Goal: Transaction & Acquisition: Purchase product/service

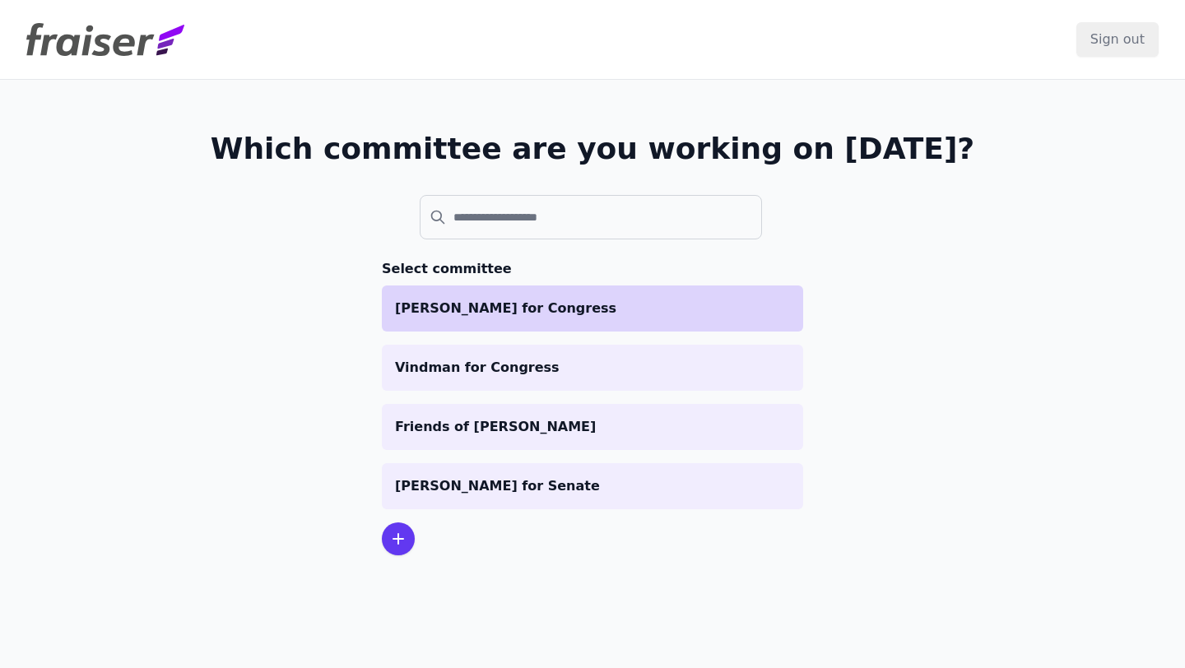
click at [475, 310] on p "[PERSON_NAME] for Congress" at bounding box center [592, 309] width 395 height 20
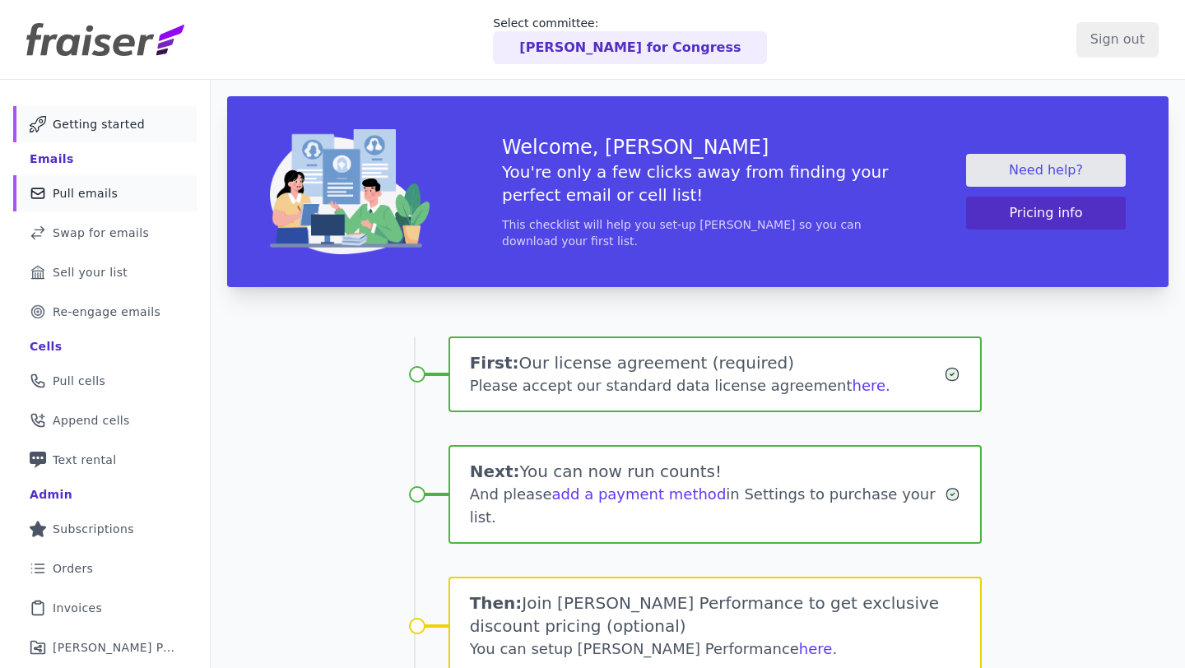
click at [141, 196] on link "Mail Icon Outline of a mail envelope Pull emails" at bounding box center [104, 193] width 183 height 36
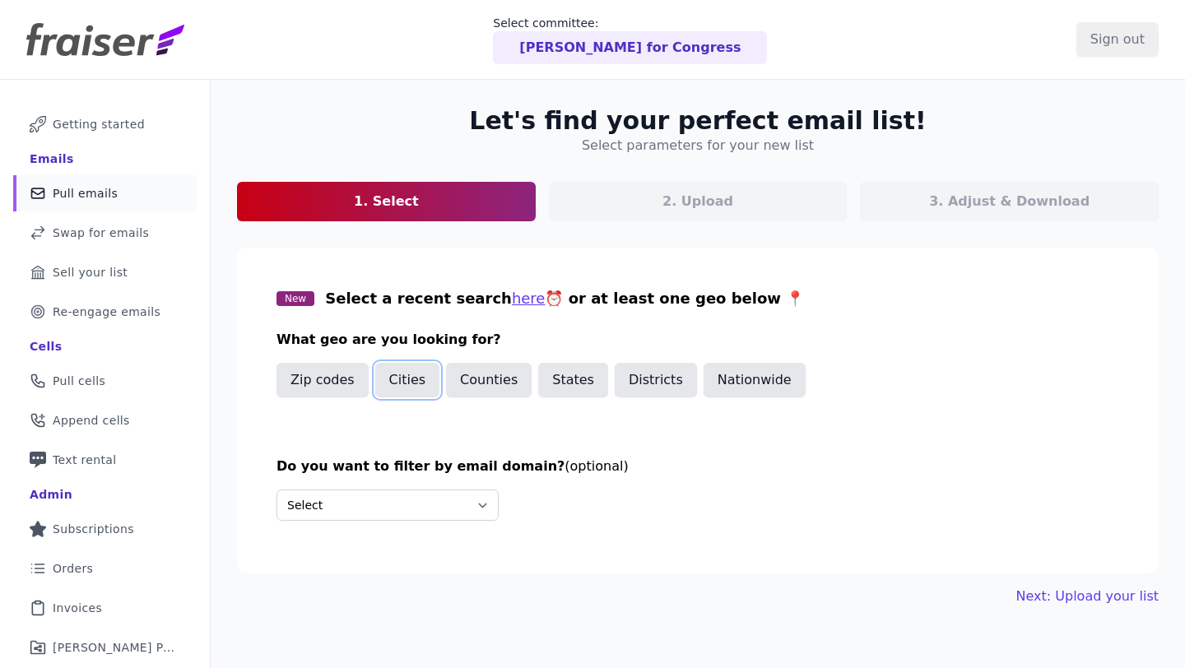
click at [416, 392] on button "Cities" at bounding box center [407, 380] width 65 height 35
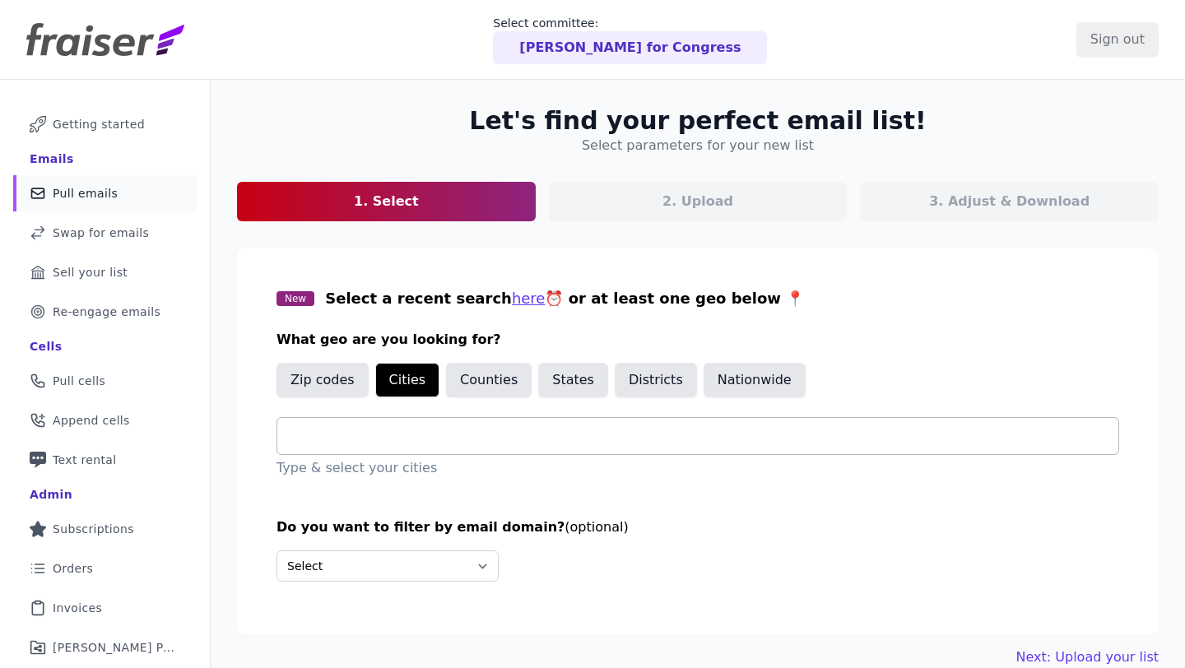
click at [418, 438] on input "text" at bounding box center [704, 436] width 828 height 20
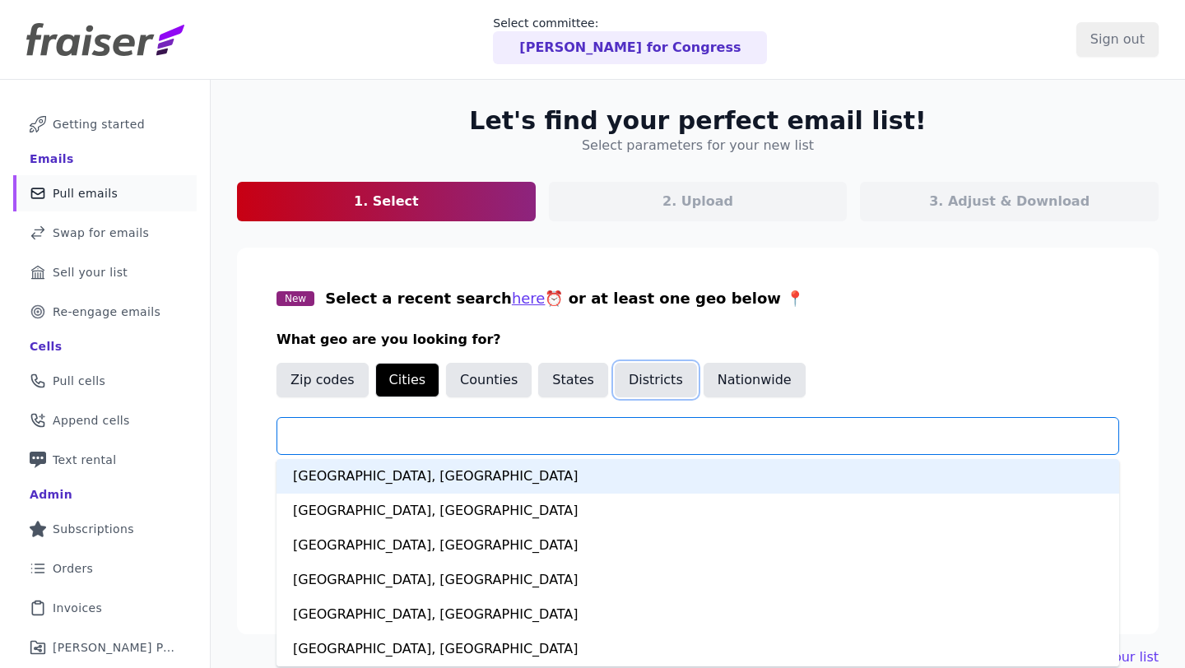
click at [670, 381] on button "Districts" at bounding box center [656, 380] width 82 height 35
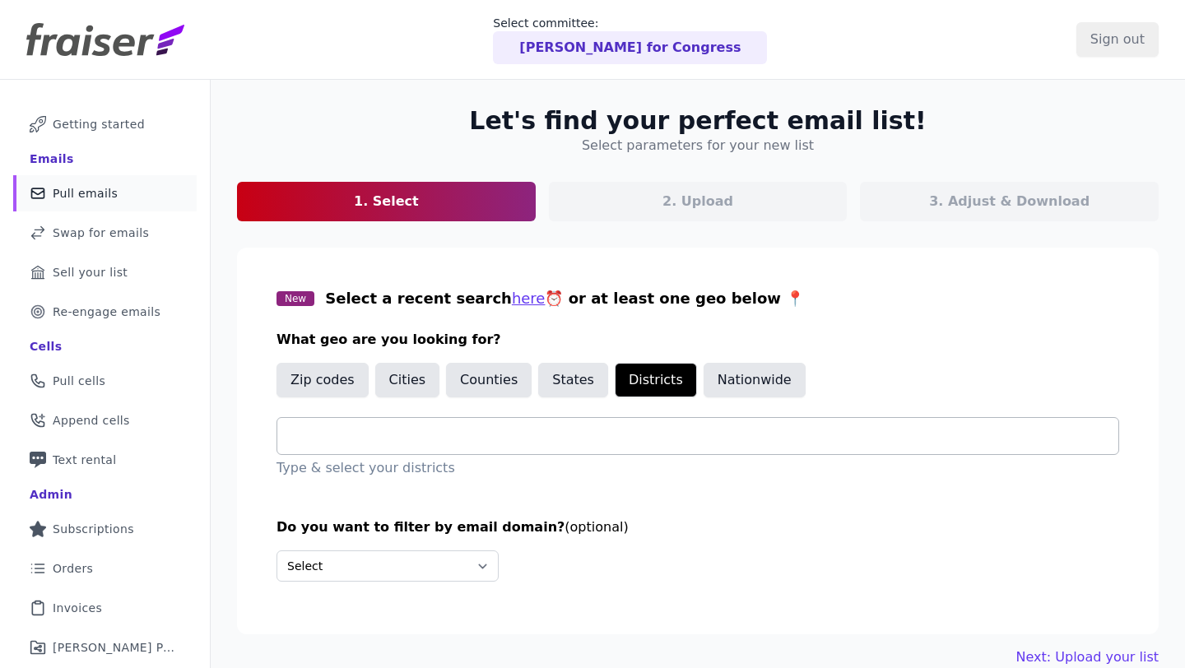
click at [598, 424] on div at bounding box center [704, 436] width 828 height 36
click at [411, 384] on button "Cities" at bounding box center [407, 380] width 65 height 35
click at [410, 444] on input "text" at bounding box center [704, 436] width 828 height 20
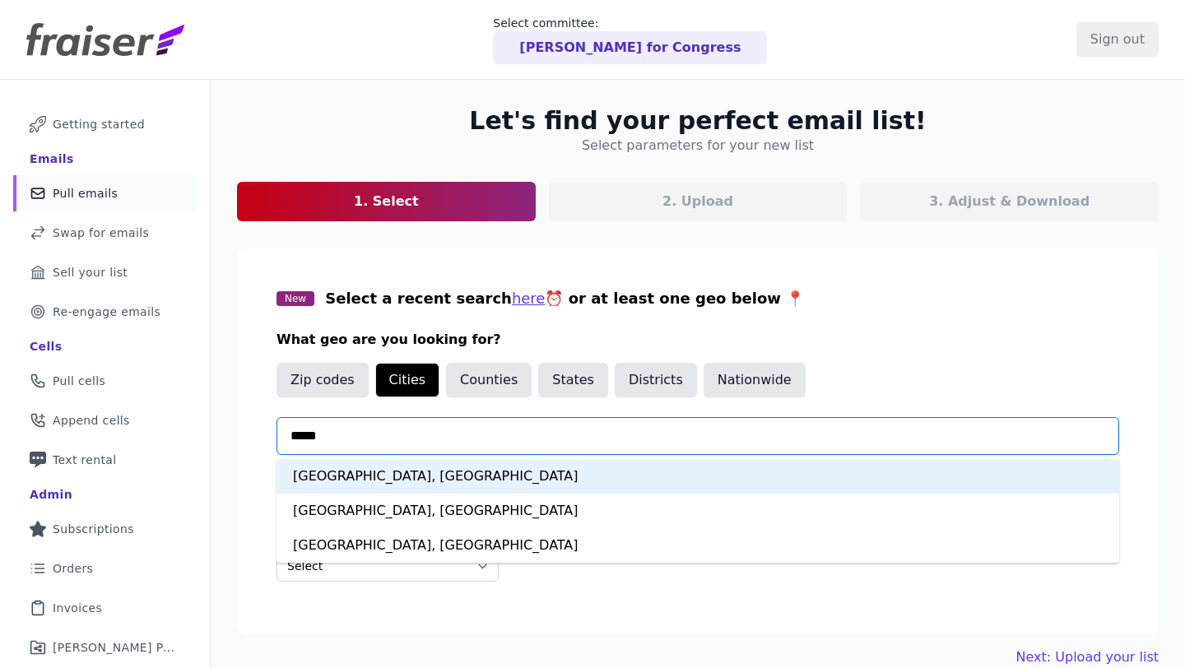
type input "******"
click at [421, 483] on div "[GEOGRAPHIC_DATA], [GEOGRAPHIC_DATA]" at bounding box center [697, 476] width 843 height 35
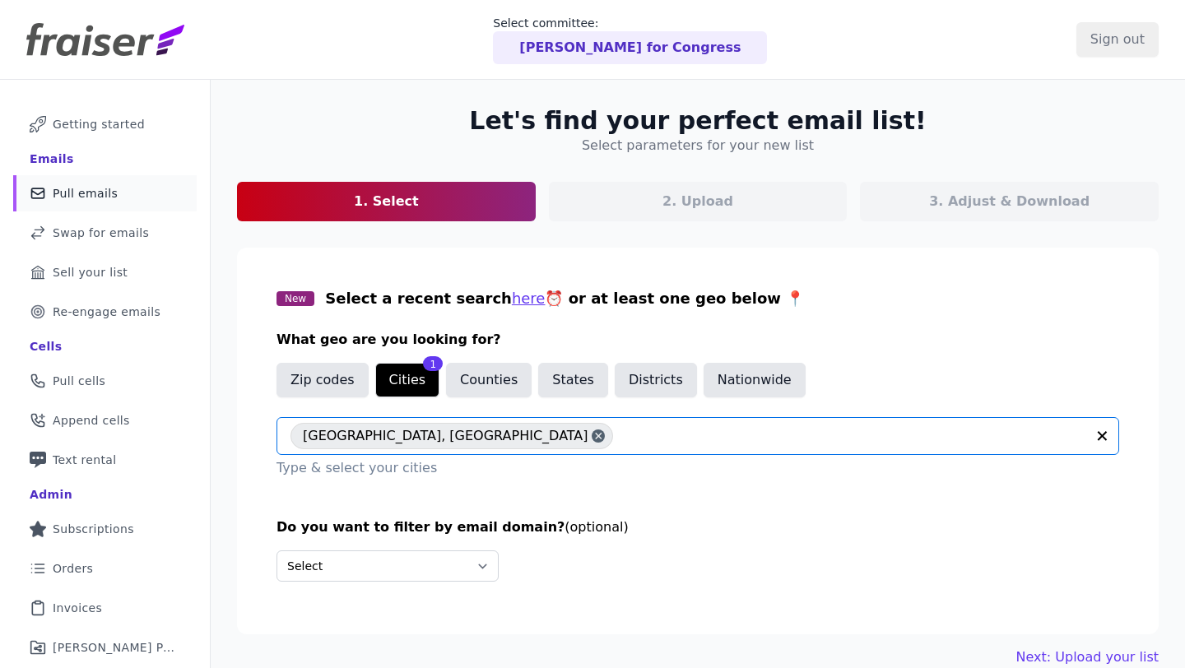
scroll to position [80, 0]
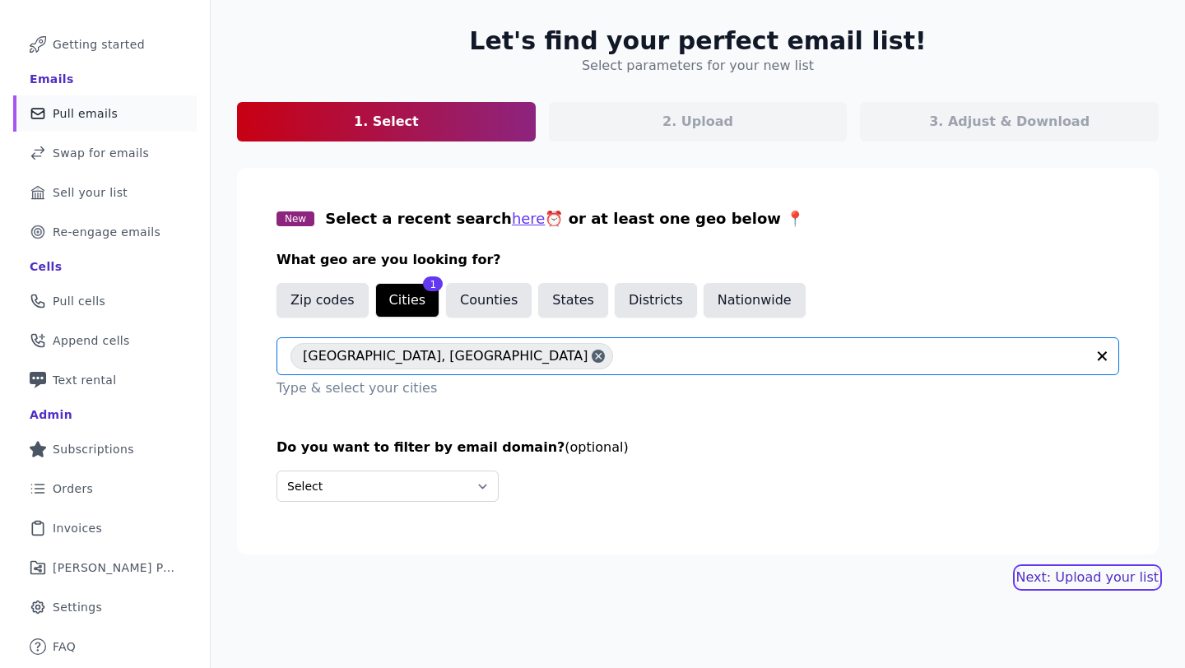
click at [1075, 573] on link "Next: Upload your list" at bounding box center [1087, 578] width 142 height 20
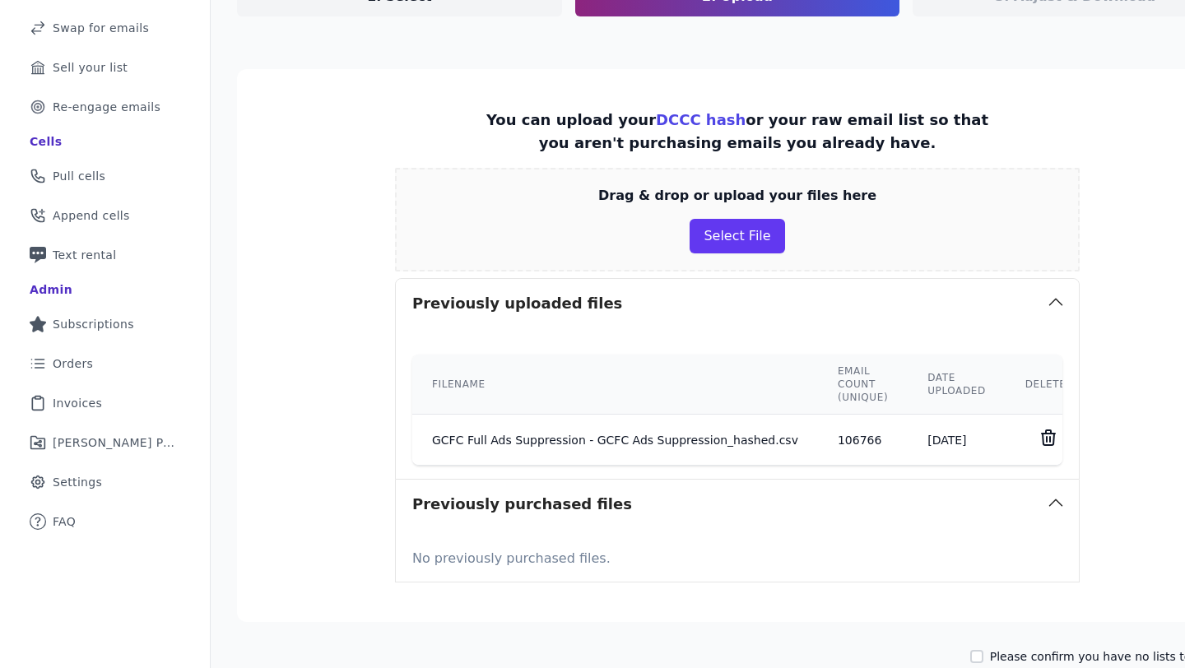
scroll to position [310, 0]
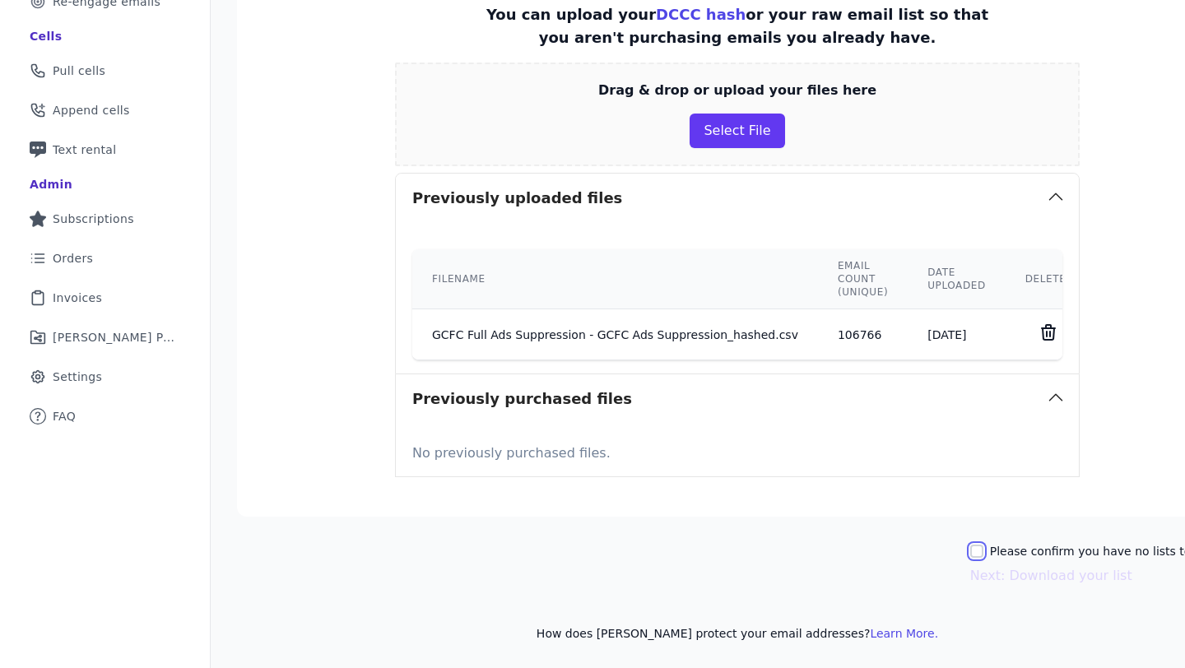
click at [983, 555] on input "Please confirm you have no lists to upload." at bounding box center [976, 551] width 13 height 13
checkbox input "true"
click at [1020, 582] on button "Next: Download your list" at bounding box center [1051, 576] width 162 height 20
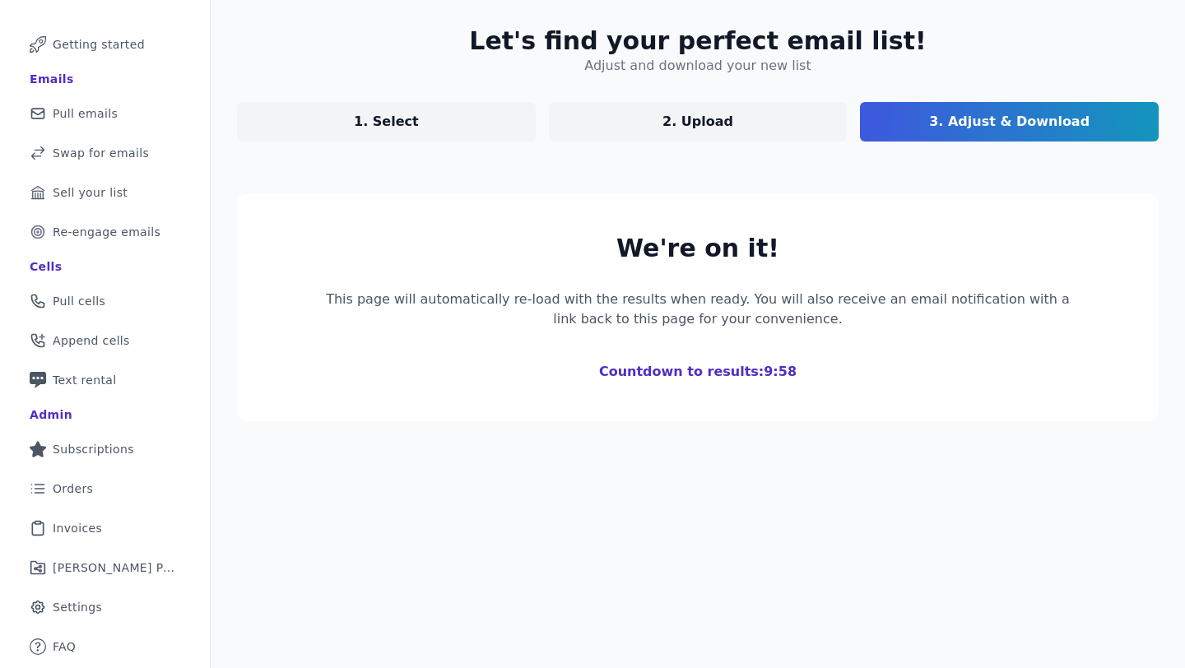
scroll to position [280, 0]
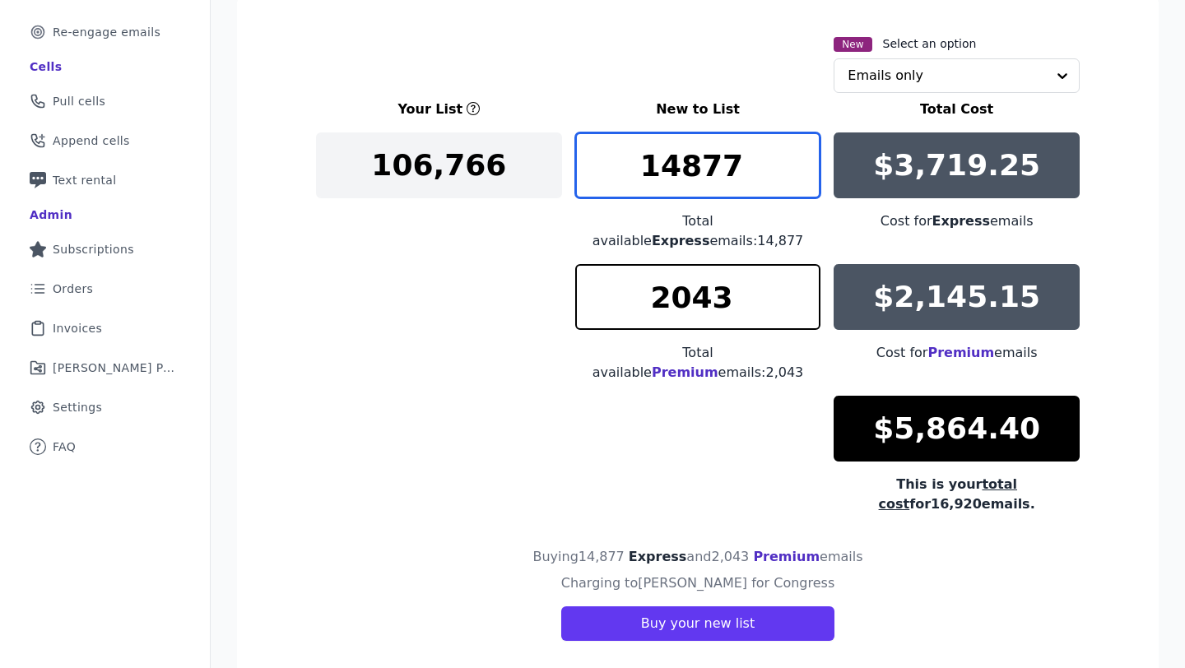
click at [728, 165] on input "14877" at bounding box center [698, 165] width 246 height 66
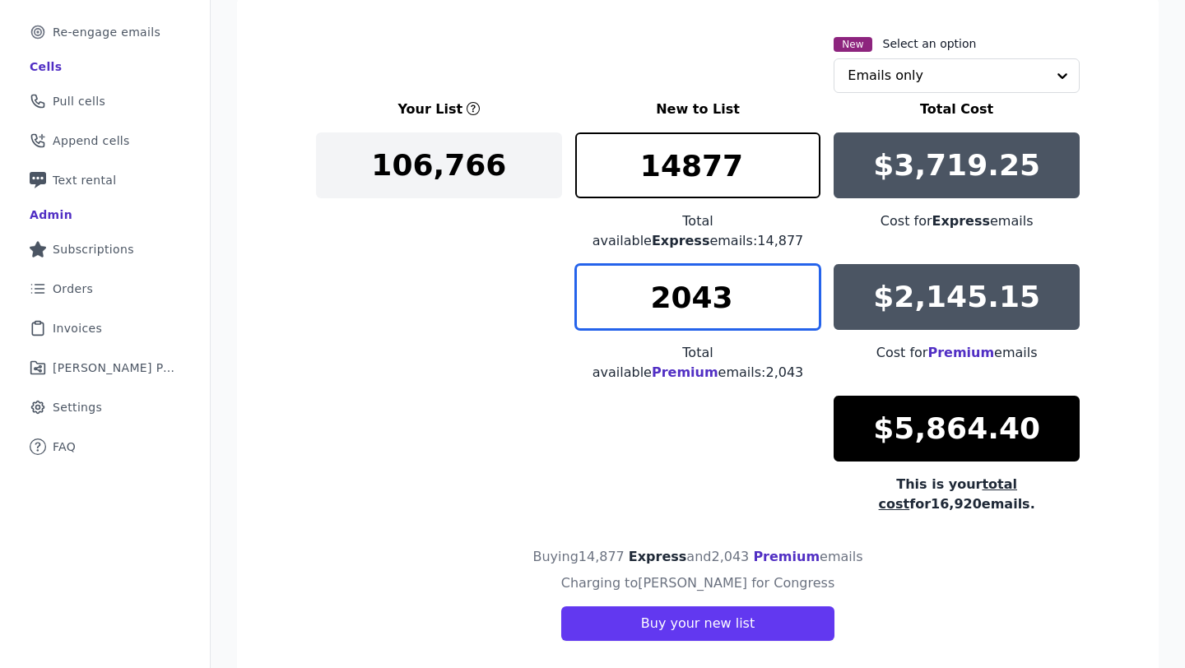
click at [747, 303] on input "2043" at bounding box center [698, 297] width 246 height 66
click at [747, 300] on input "2043" at bounding box center [698, 297] width 246 height 66
click at [728, 283] on input "2043" at bounding box center [698, 297] width 246 height 66
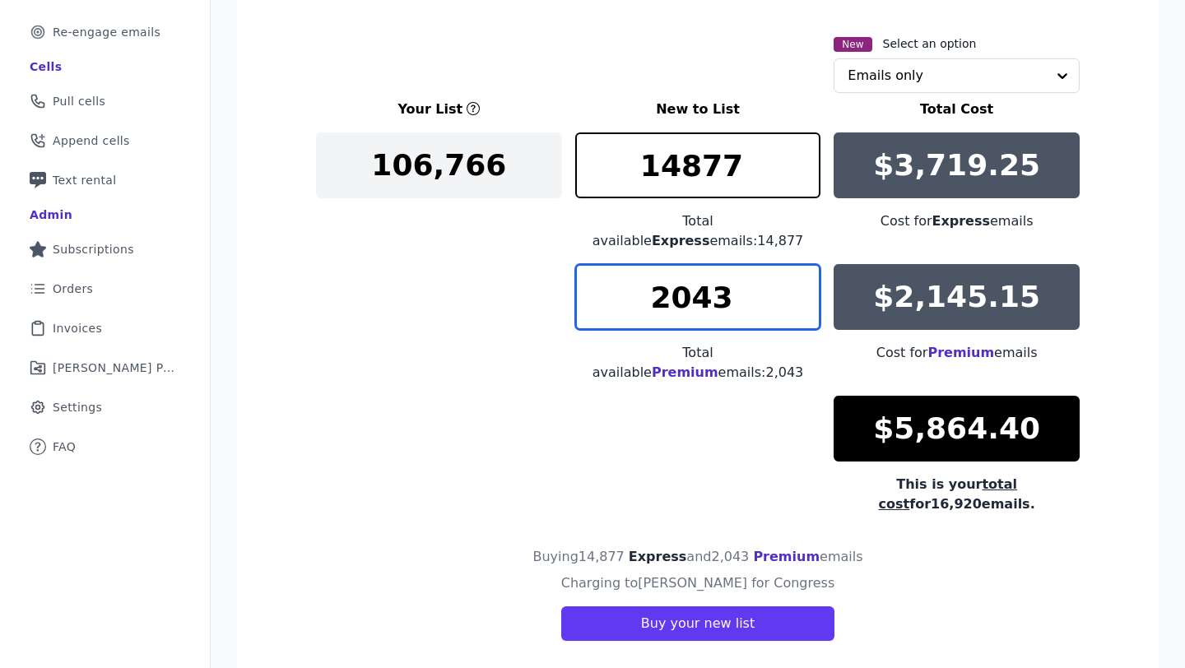
click at [728, 283] on input "2043" at bounding box center [698, 297] width 246 height 66
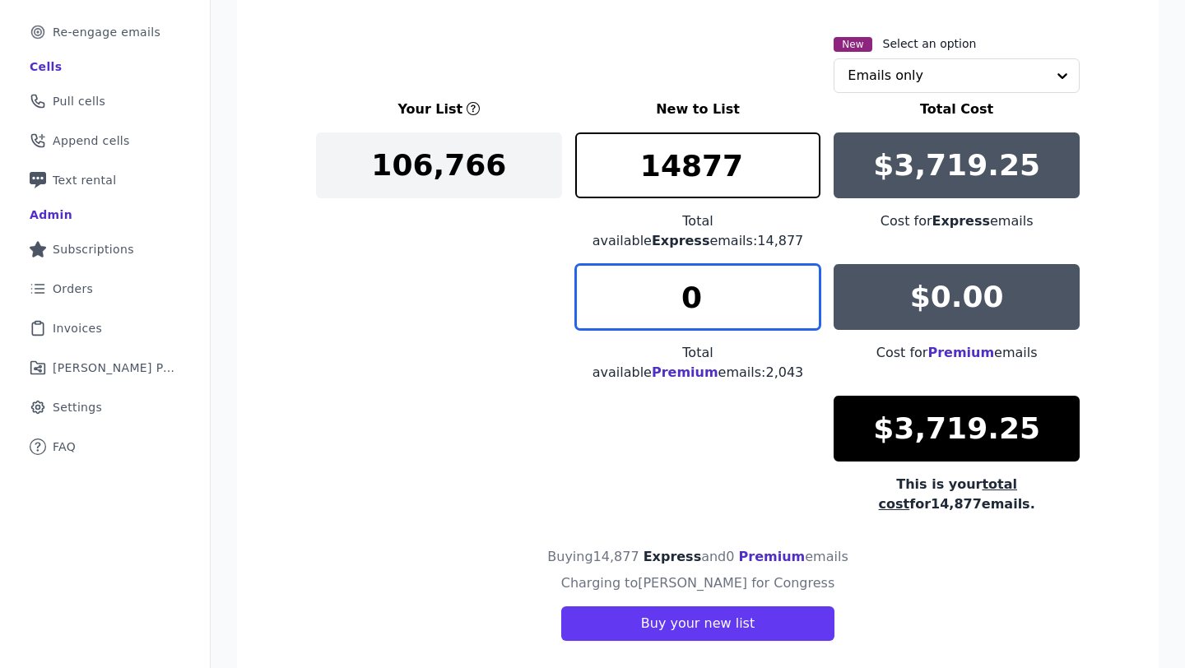
type input "0"
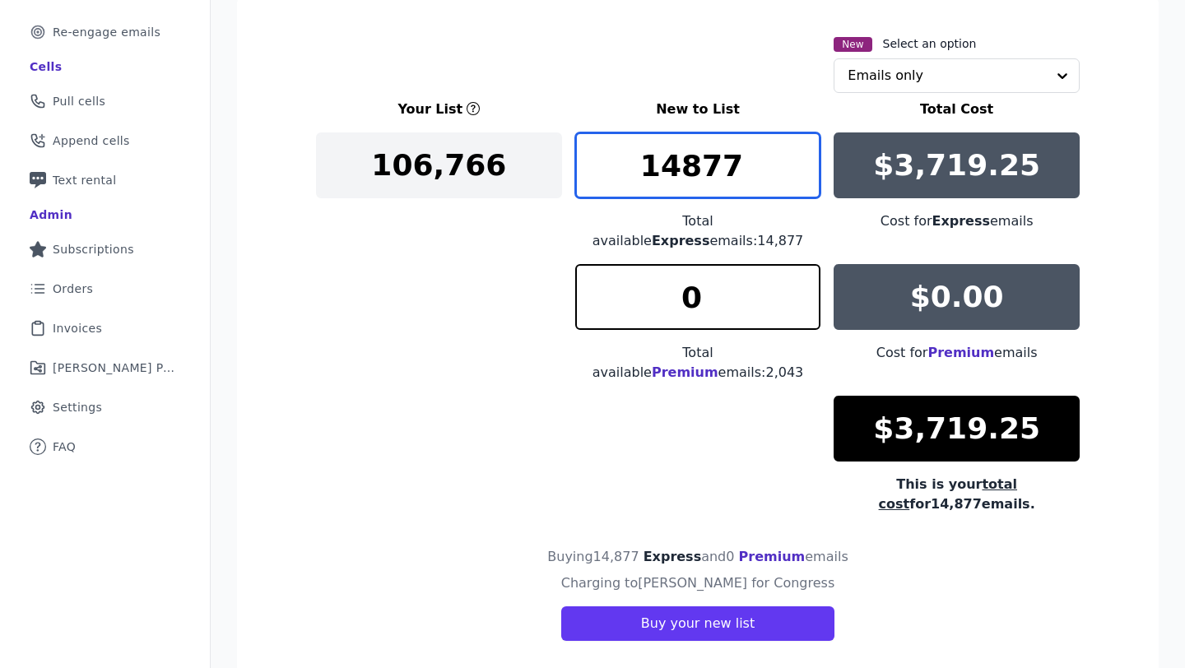
click at [742, 165] on input "14877" at bounding box center [698, 165] width 246 height 66
type input "5400"
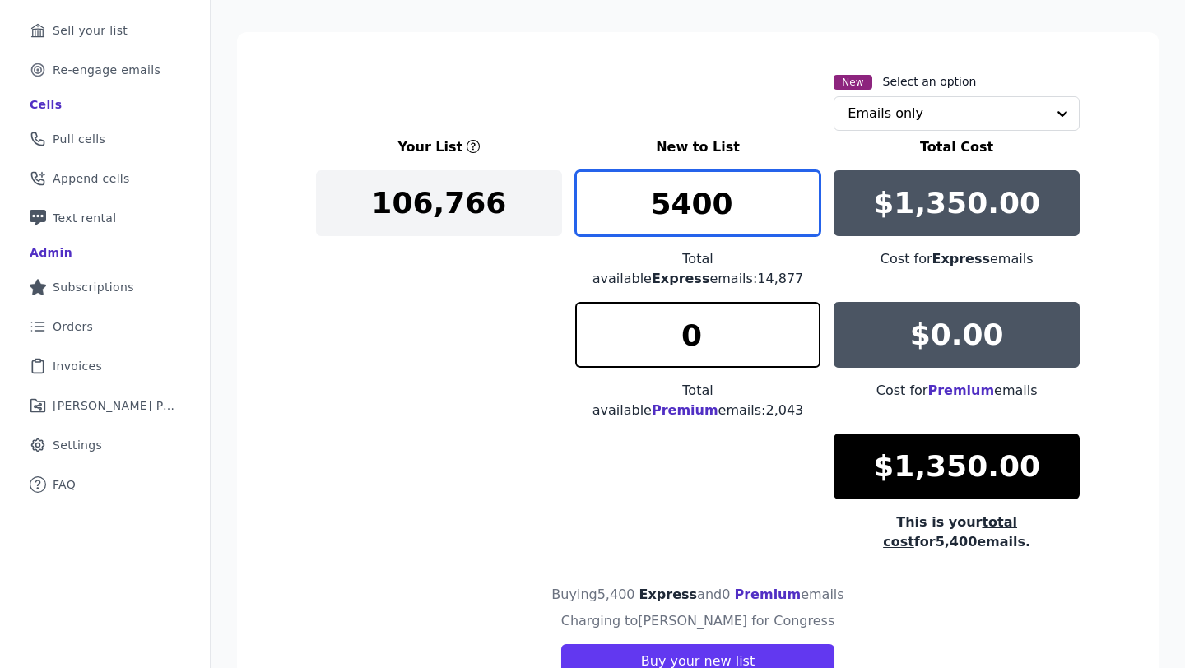
scroll to position [227, 0]
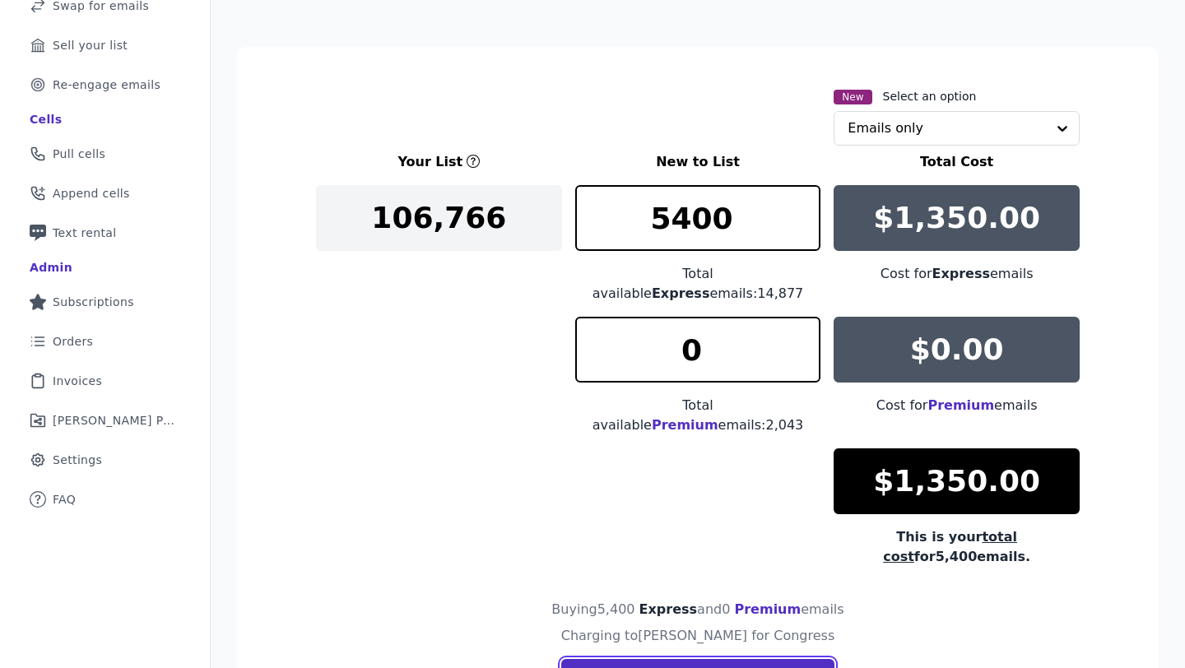
click at [662, 659] on button "Buy your new list" at bounding box center [697, 676] width 273 height 35
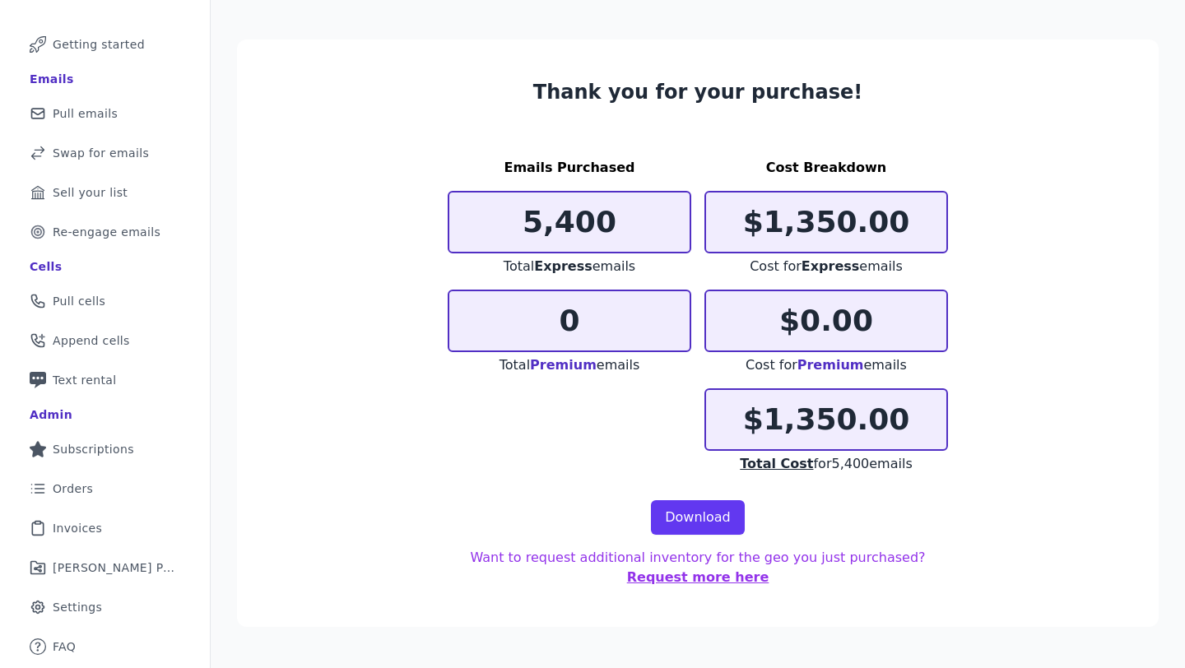
scroll to position [80, 0]
click at [667, 523] on link "Download" at bounding box center [698, 517] width 94 height 35
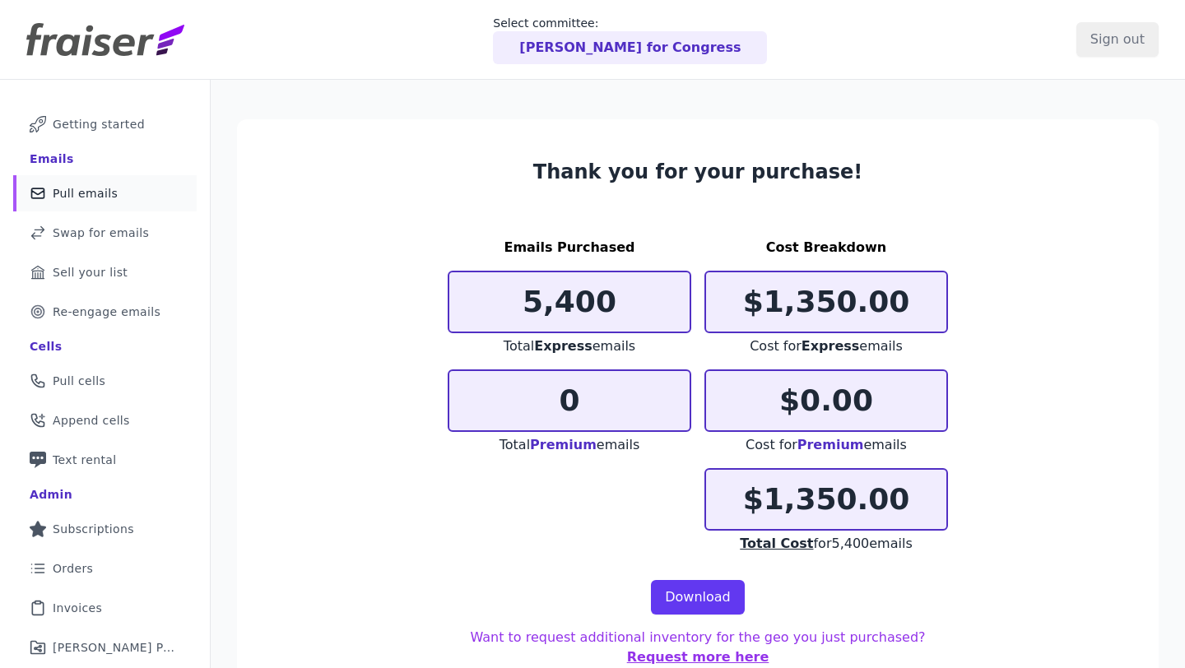
click at [94, 207] on link "Mail Icon Outline of a mail envelope Pull emails" at bounding box center [104, 193] width 183 height 36
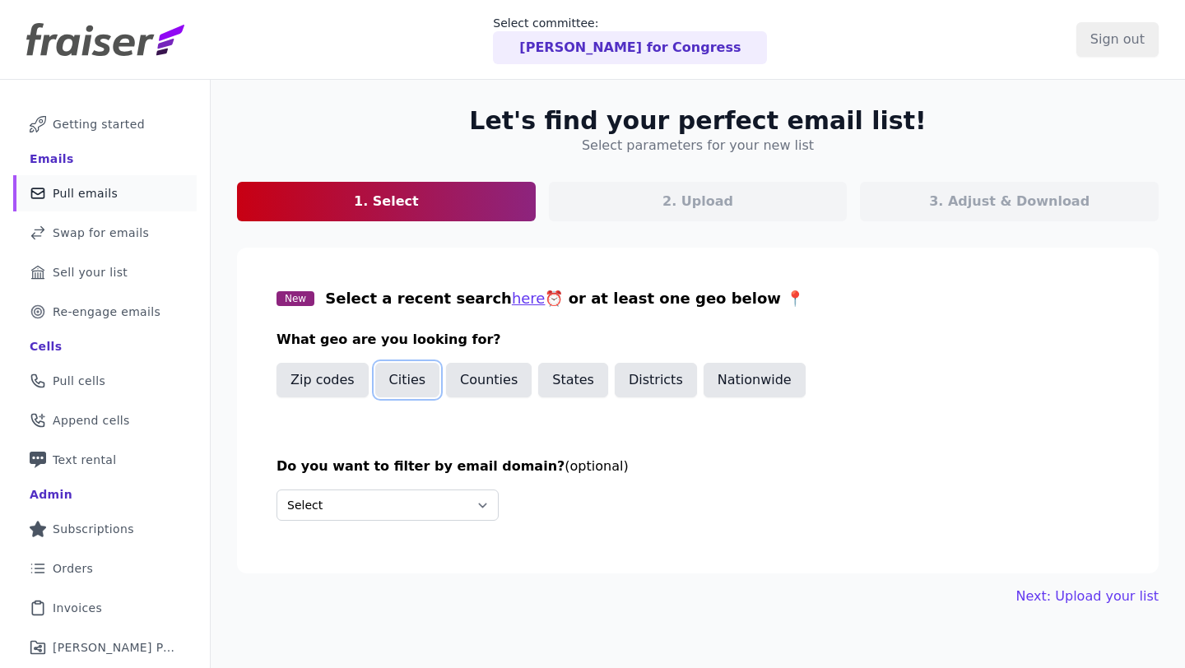
click at [411, 390] on button "Cities" at bounding box center [407, 380] width 65 height 35
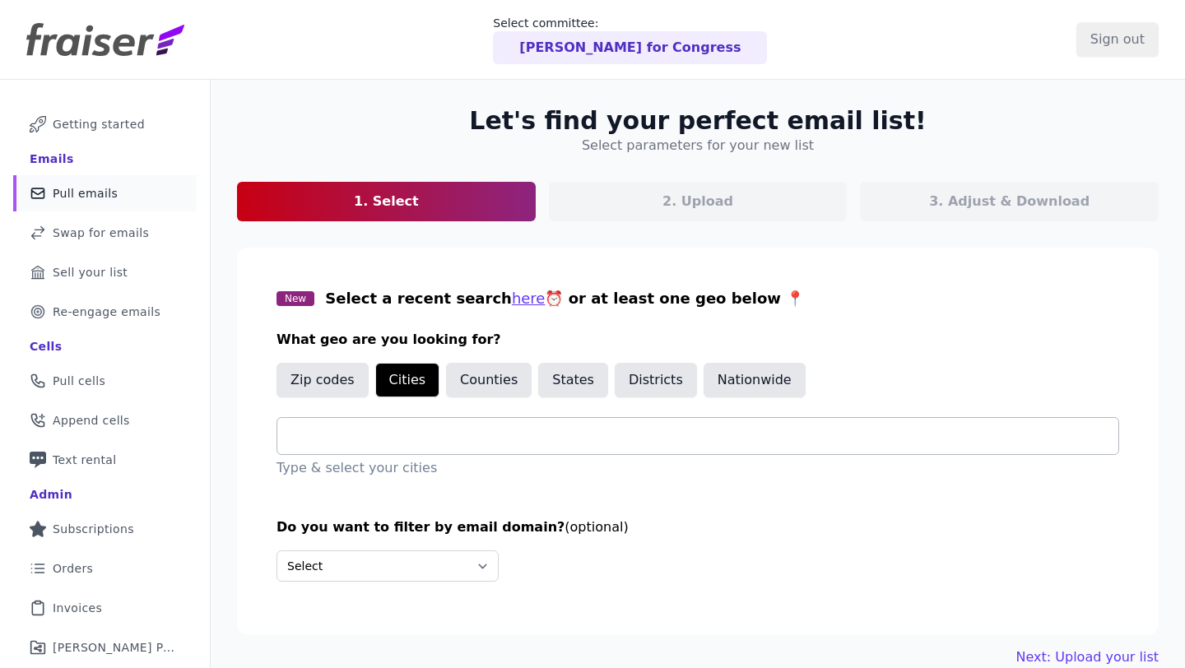
click at [409, 430] on input "text" at bounding box center [704, 436] width 828 height 20
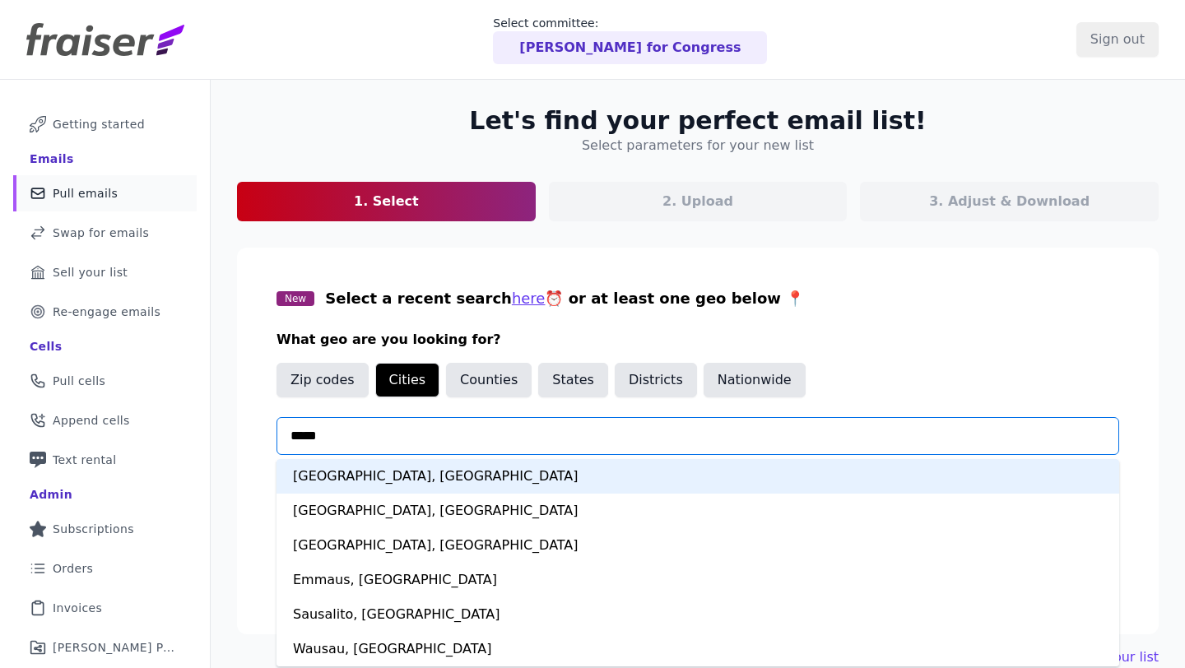
type input "******"
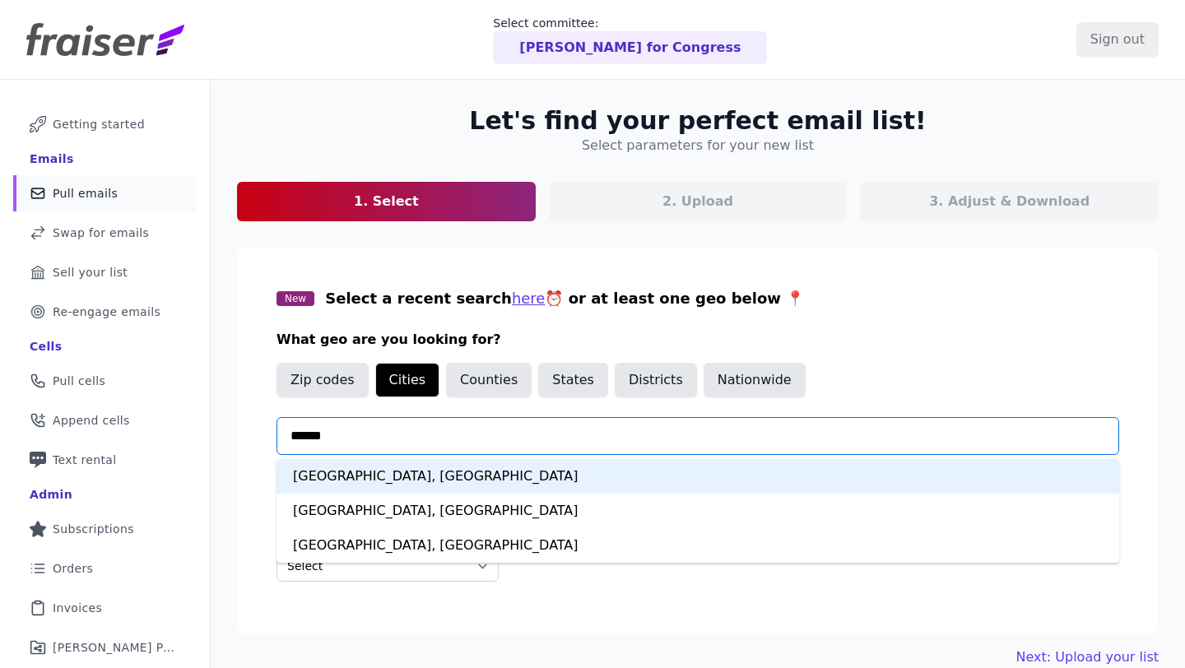
click at [468, 478] on div "Austin, TX" at bounding box center [697, 476] width 843 height 35
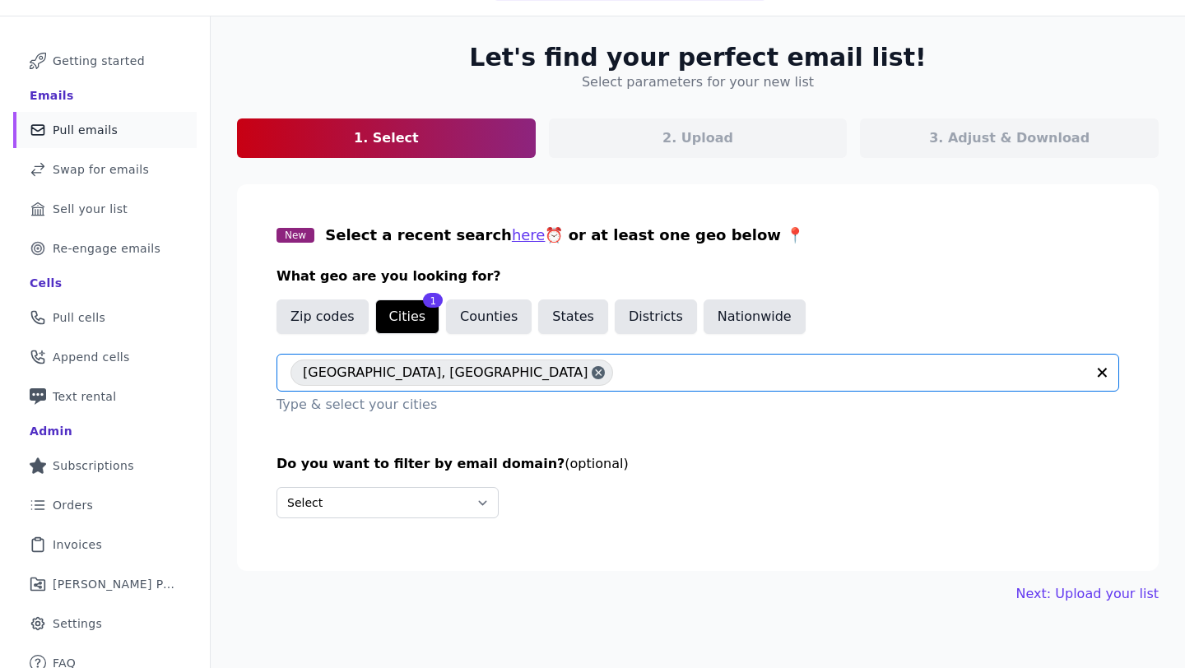
scroll to position [80, 0]
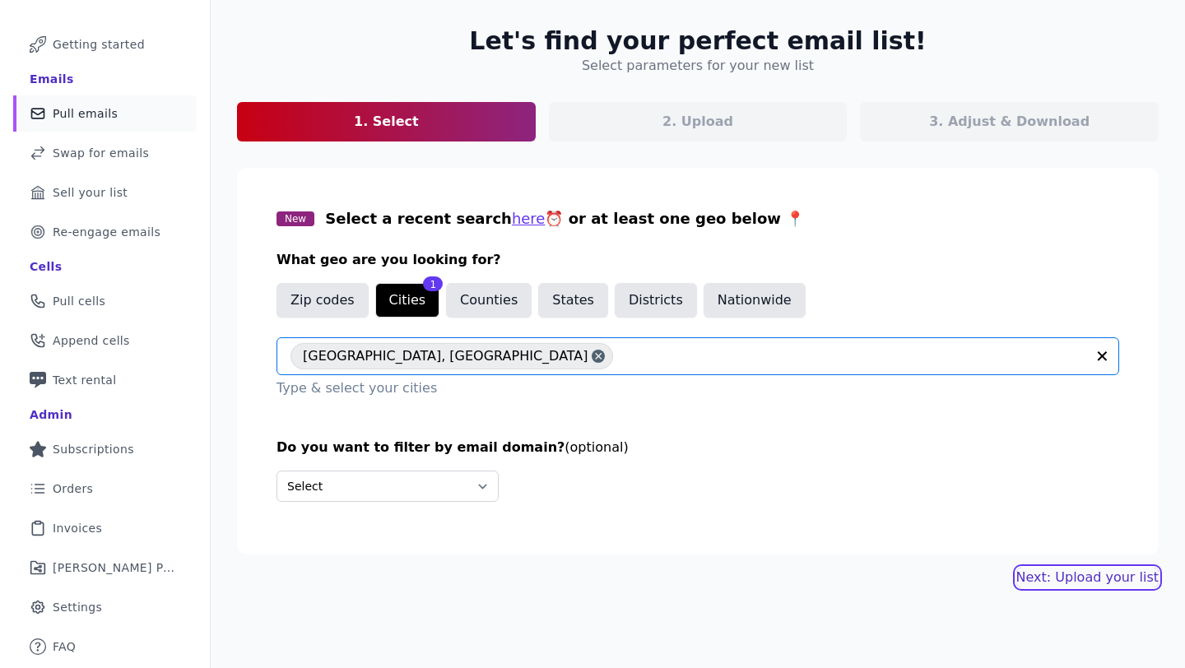
click at [1095, 576] on link "Next: Upload your list" at bounding box center [1087, 578] width 142 height 20
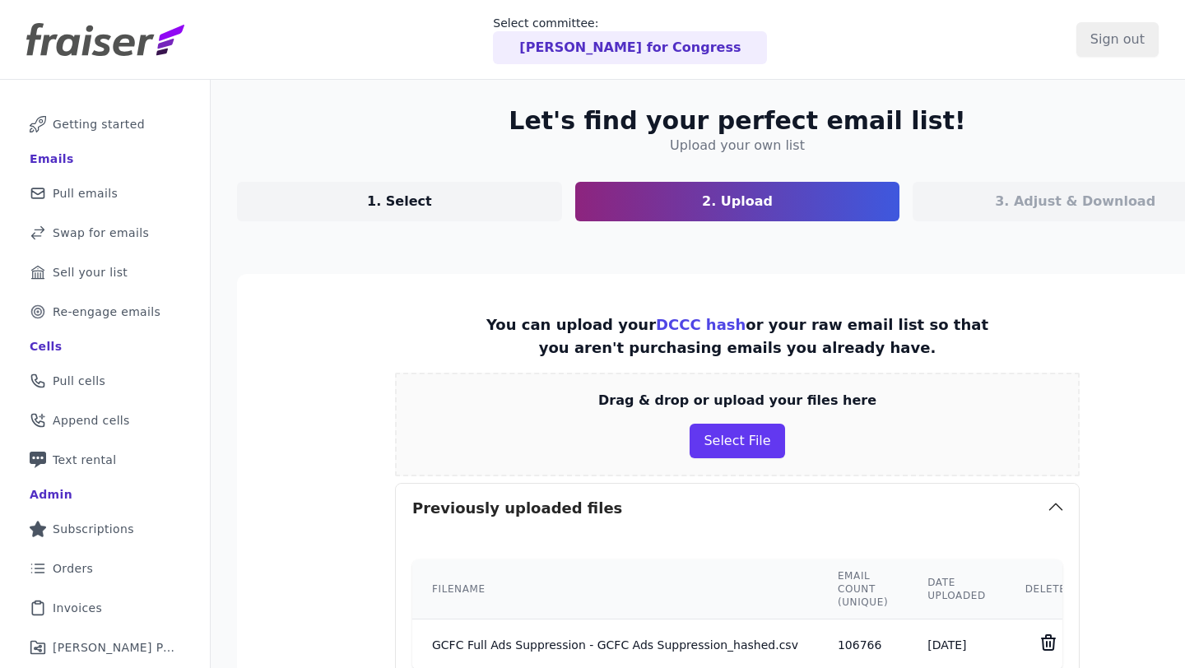
scroll to position [374, 0]
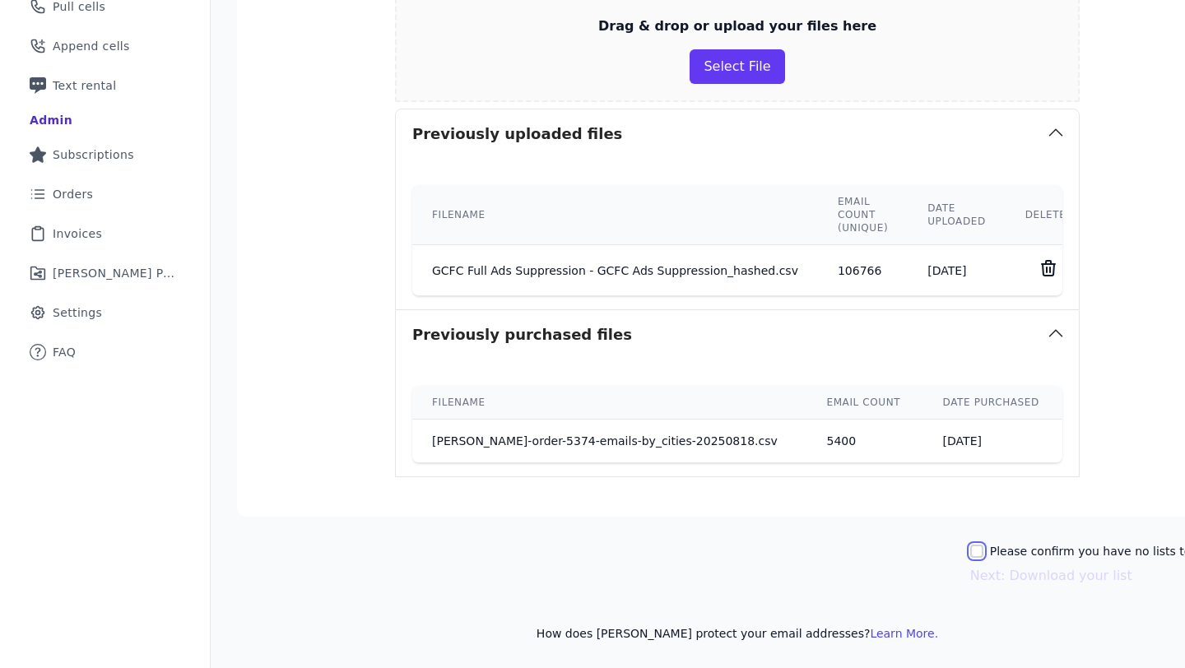
click at [983, 554] on input "Please confirm you have no lists to upload." at bounding box center [976, 551] width 13 height 13
checkbox input "true"
click at [1007, 579] on button "Next: Download your list" at bounding box center [1051, 576] width 162 height 20
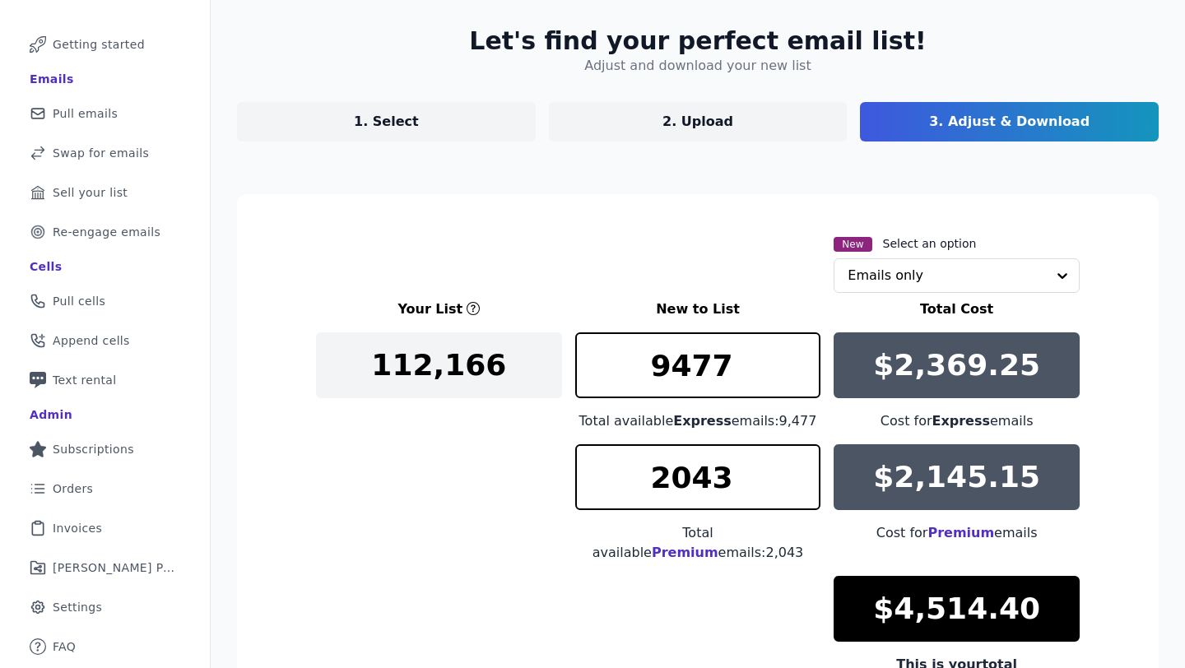
scroll to position [280, 0]
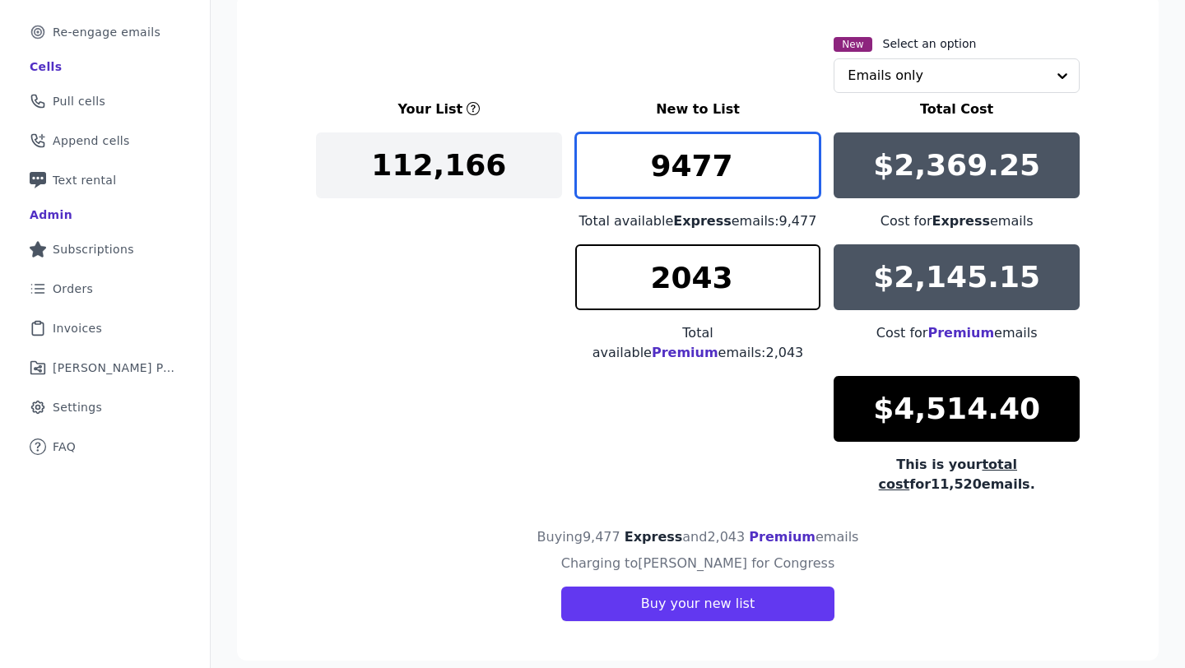
click at [730, 168] on input "9477" at bounding box center [698, 165] width 246 height 66
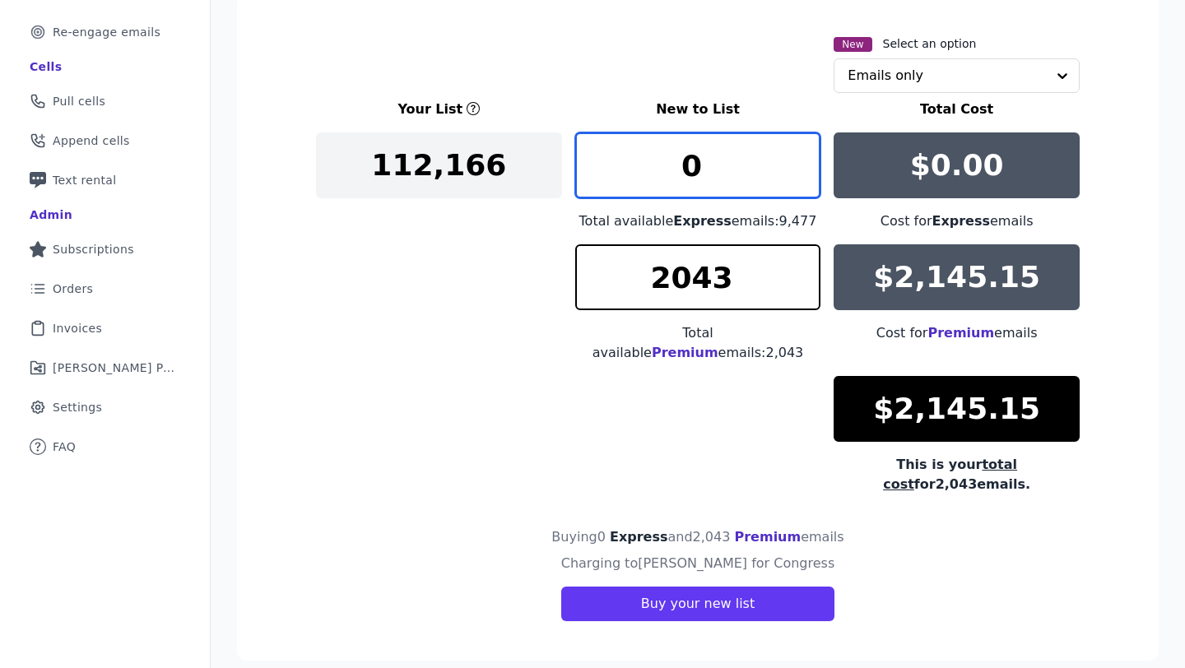
type input "0"
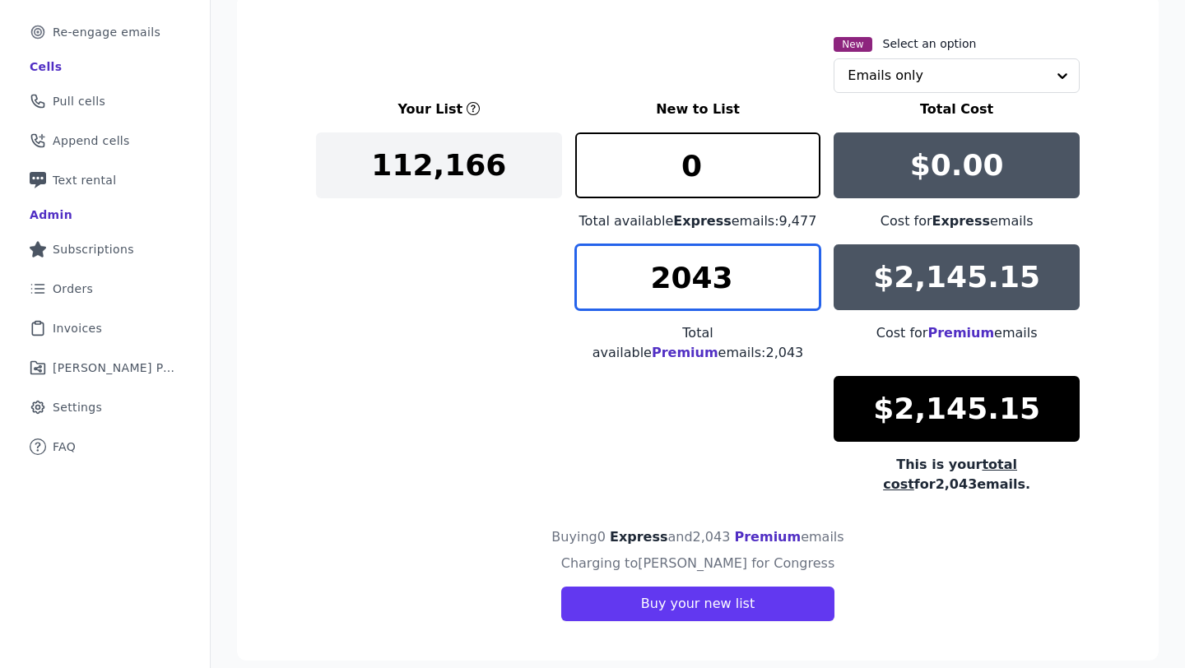
click at [733, 267] on input "2043" at bounding box center [698, 277] width 246 height 66
click at [762, 284] on input "2043" at bounding box center [698, 277] width 246 height 66
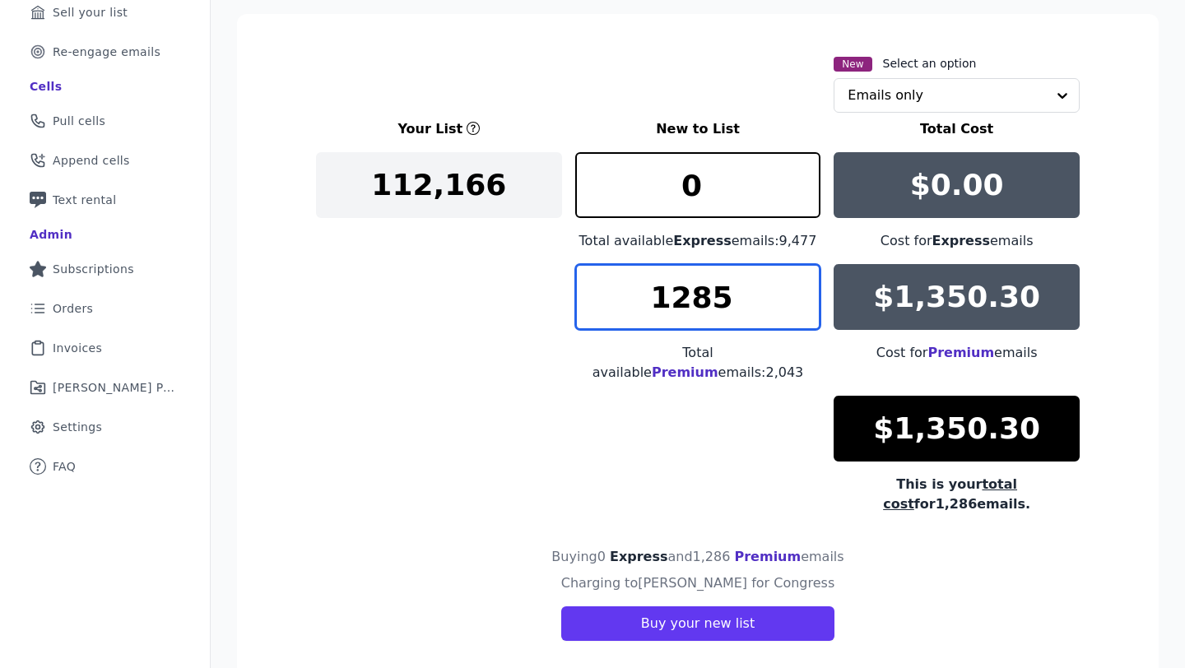
click at [806, 288] on input "1285" at bounding box center [698, 297] width 246 height 66
click at [806, 306] on input "1284" at bounding box center [698, 297] width 246 height 66
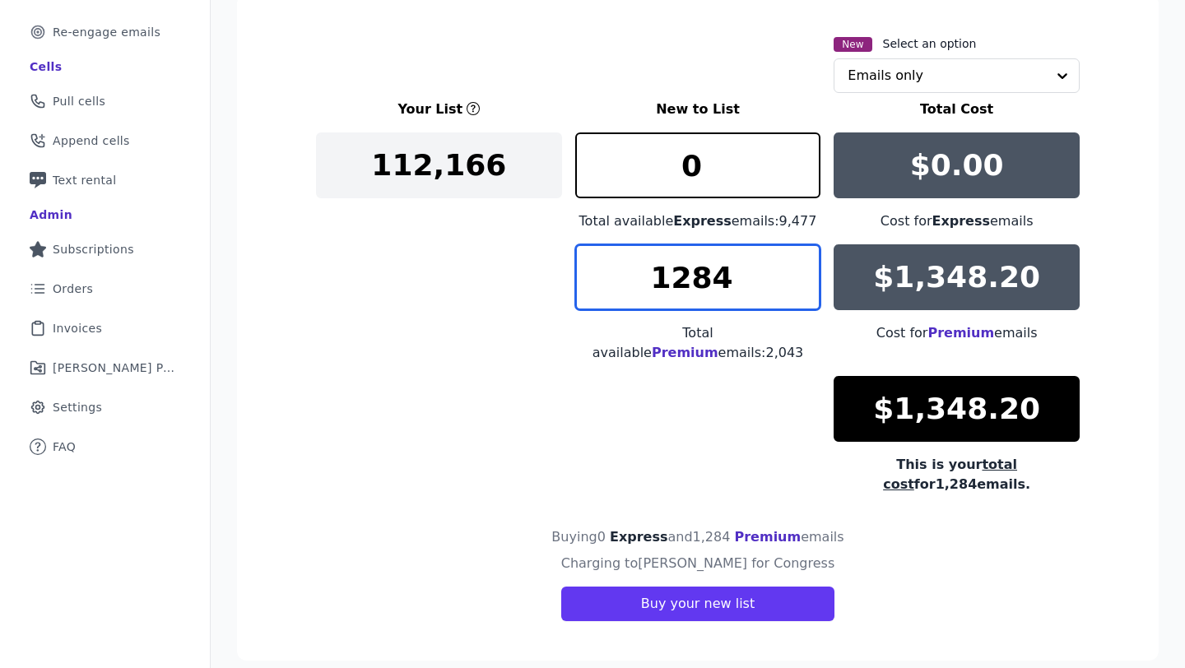
click at [806, 306] on input "1284" at bounding box center [698, 277] width 246 height 66
click at [806, 294] on input "1283" at bounding box center [698, 277] width 246 height 66
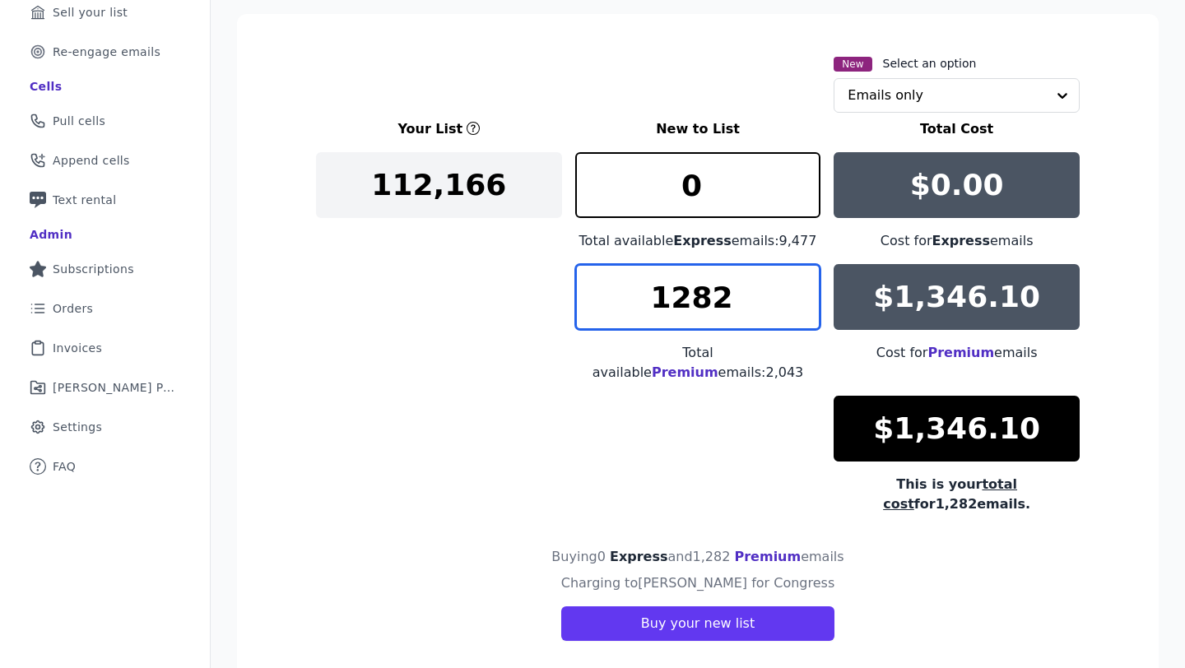
click at [806, 294] on input "1282" at bounding box center [698, 297] width 246 height 66
click at [806, 294] on input "1281" at bounding box center [698, 297] width 246 height 66
click at [806, 295] on input "1282" at bounding box center [698, 297] width 246 height 66
click at [806, 295] on input "1283" at bounding box center [698, 297] width 246 height 66
click at [806, 282] on input "1284" at bounding box center [698, 297] width 246 height 66
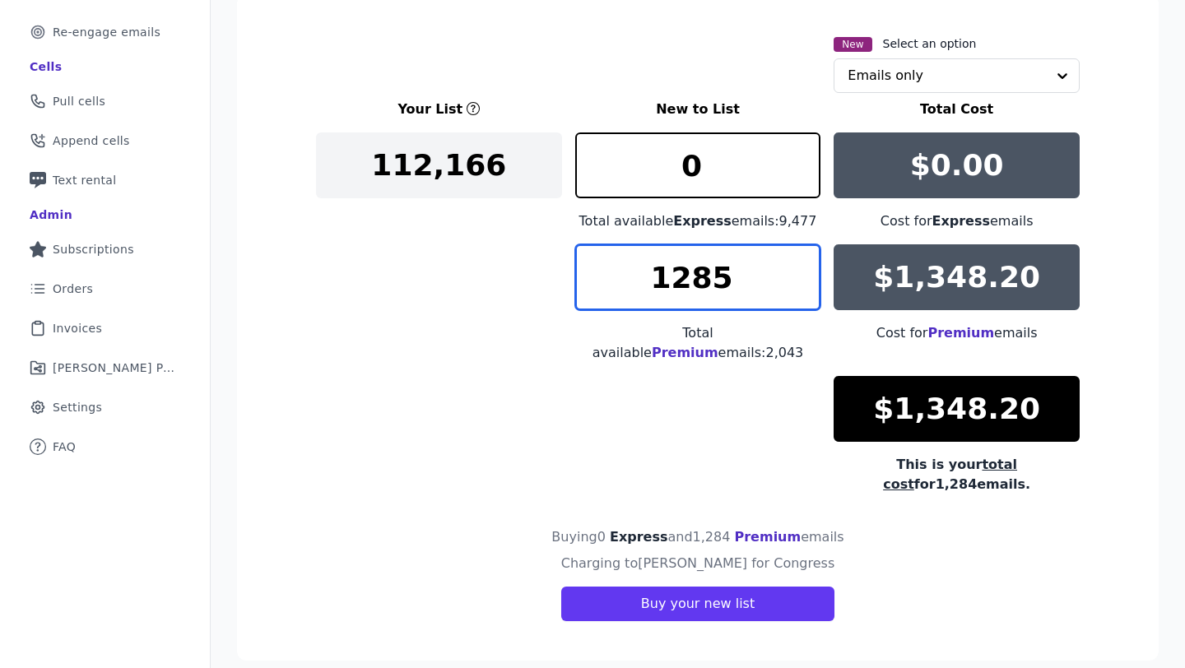
click at [806, 282] on input "1285" at bounding box center [698, 277] width 246 height 66
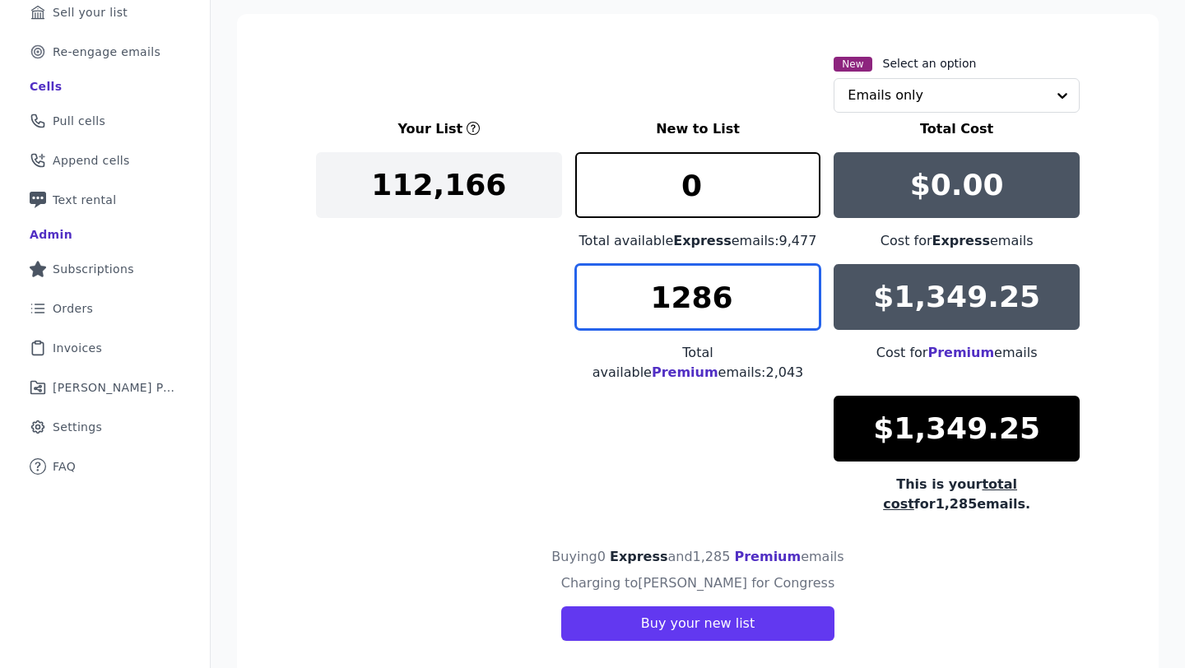
click at [806, 282] on input "1286" at bounding box center [698, 297] width 246 height 66
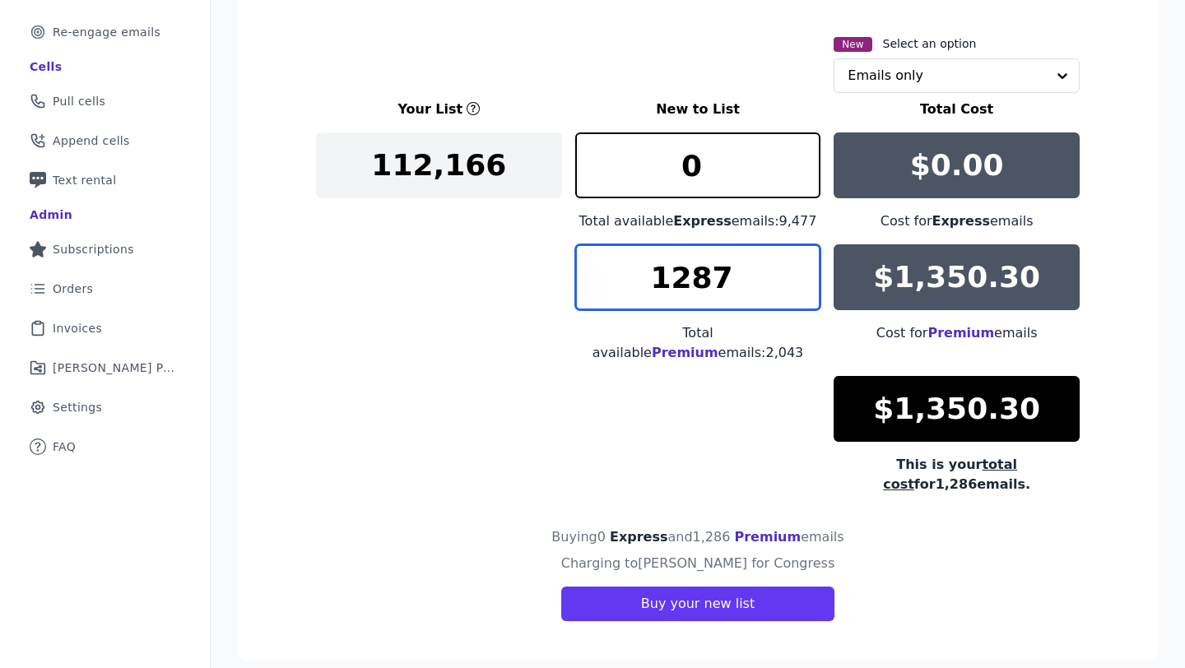
click at [810, 264] on input "1287" at bounding box center [698, 277] width 246 height 66
type input "1286"
click at [806, 305] on input "1286" at bounding box center [698, 277] width 246 height 66
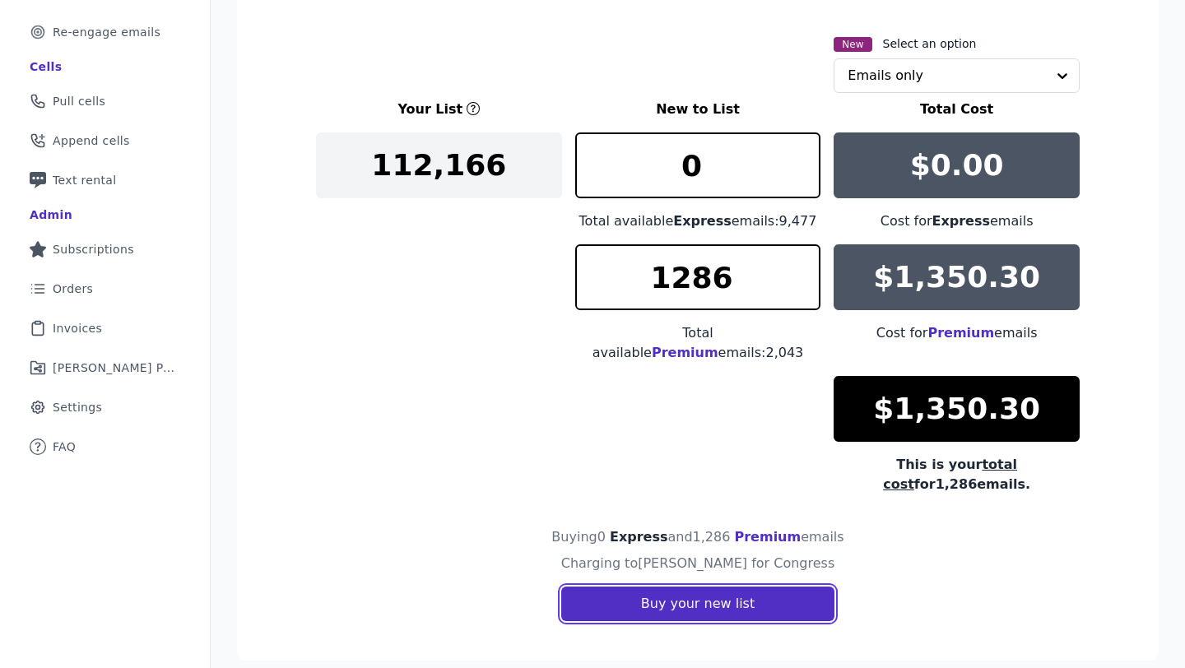
click at [677, 588] on button "Buy your new list" at bounding box center [697, 604] width 273 height 35
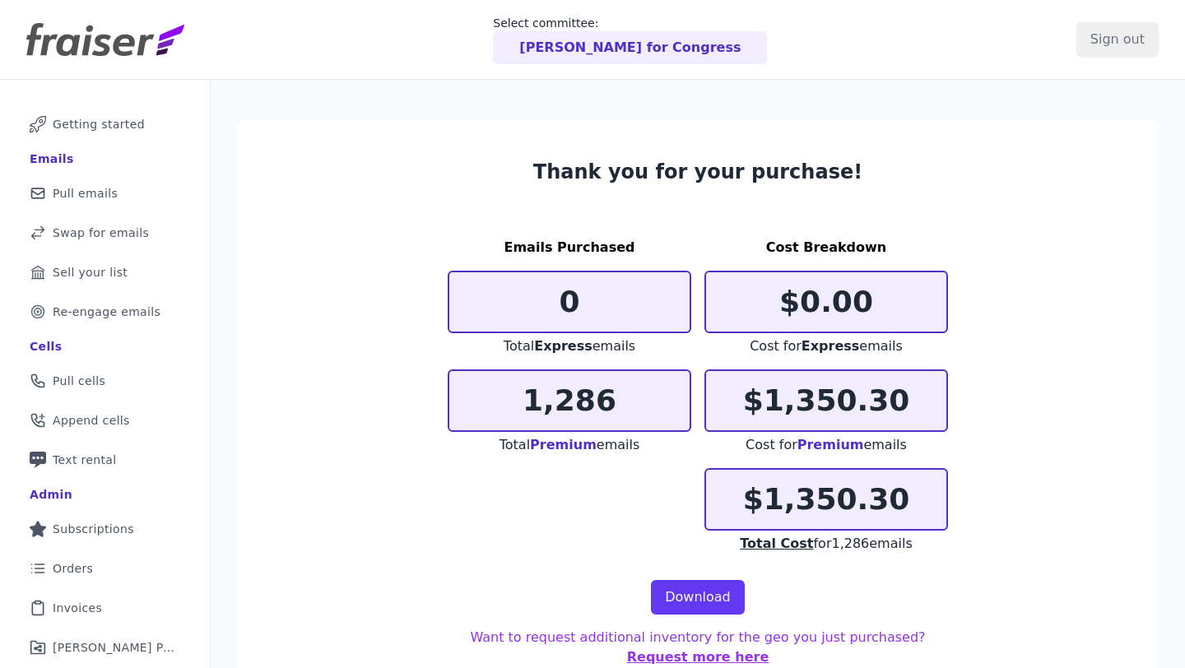
scroll to position [80, 0]
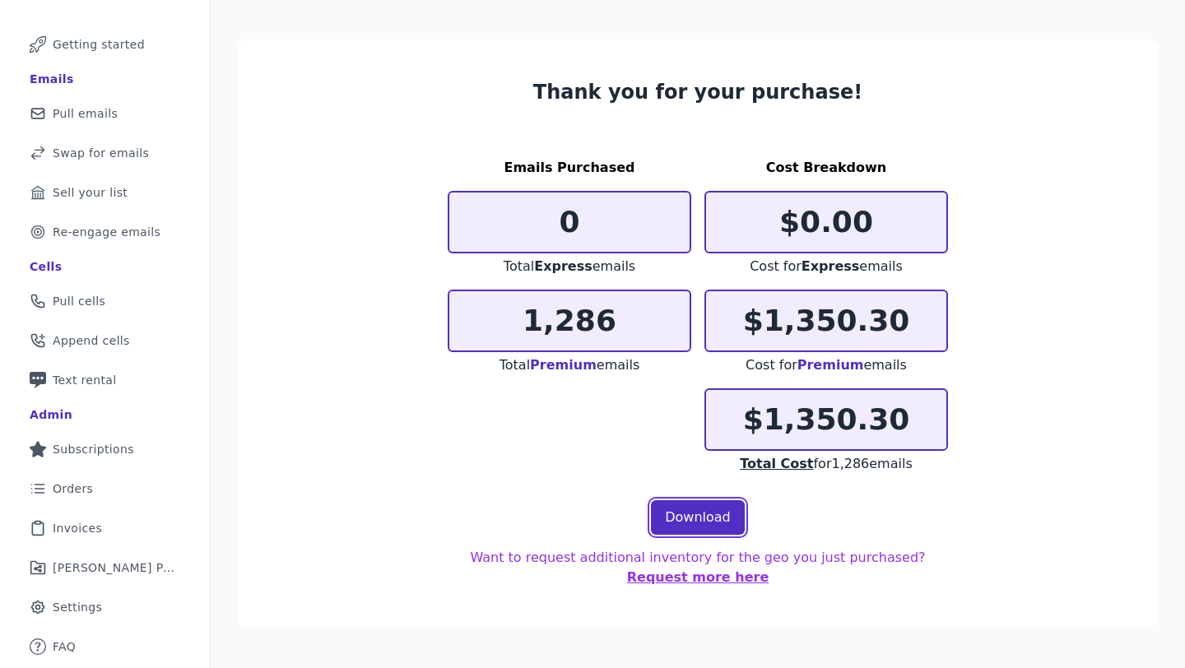
click at [672, 523] on link "Download" at bounding box center [698, 517] width 94 height 35
click at [1000, 30] on div "Thank you for your purchase! Emails Purchased 0 Total Express emails 1,286 Tota…" at bounding box center [698, 326] width 974 height 653
